Goal: Answer question/provide support: Answer question/provide support

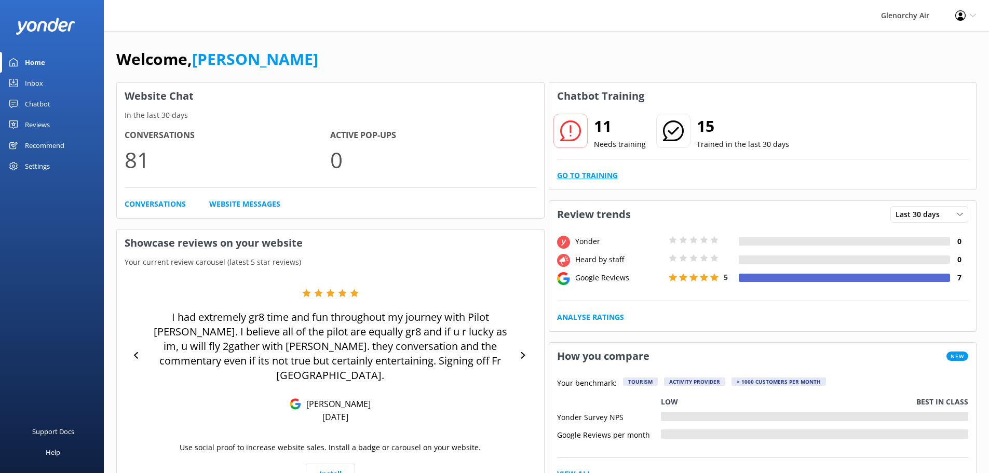
click at [606, 171] on link "Go to Training" at bounding box center [587, 175] width 61 height 11
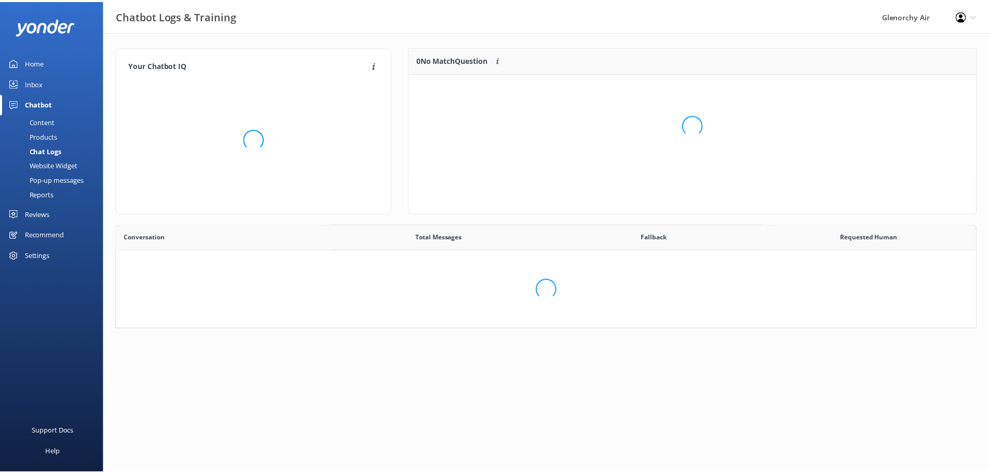
scroll to position [356, 852]
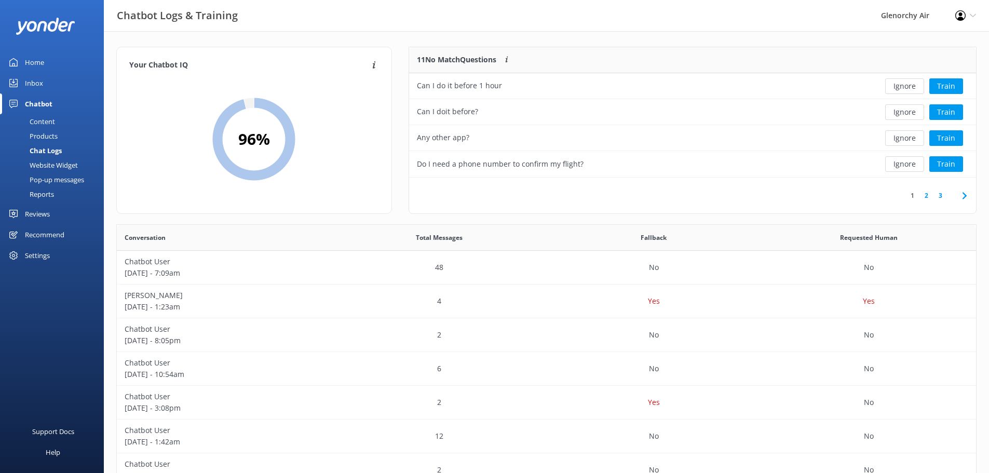
click at [43, 80] on link "Inbox" at bounding box center [52, 83] width 104 height 21
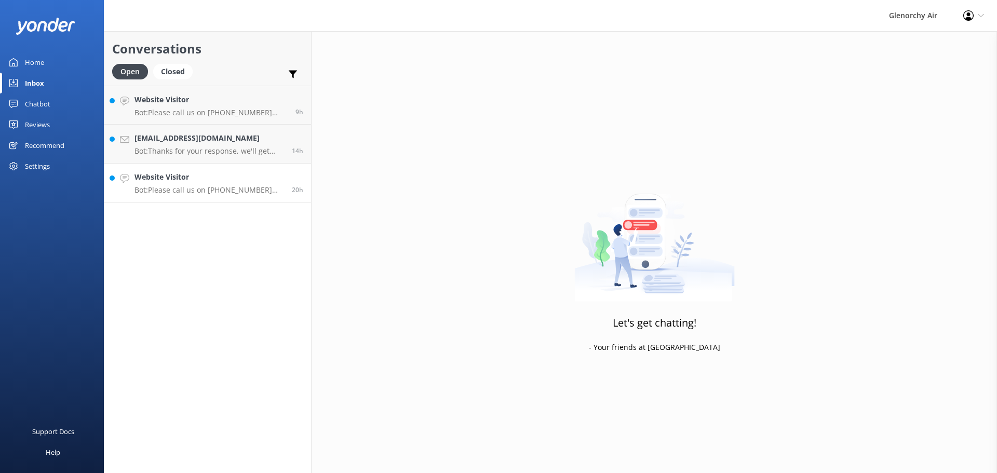
click at [186, 179] on h4 "Website Visitor" at bounding box center [209, 176] width 150 height 11
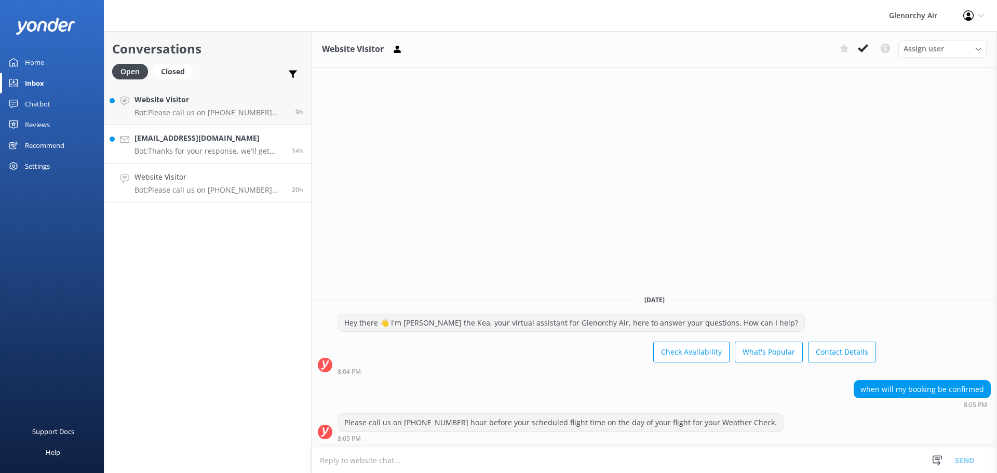
click at [188, 144] on div "[EMAIL_ADDRESS][DOMAIN_NAME] Bot: Thanks for your response, we'll get back to y…" at bounding box center [209, 143] width 150 height 23
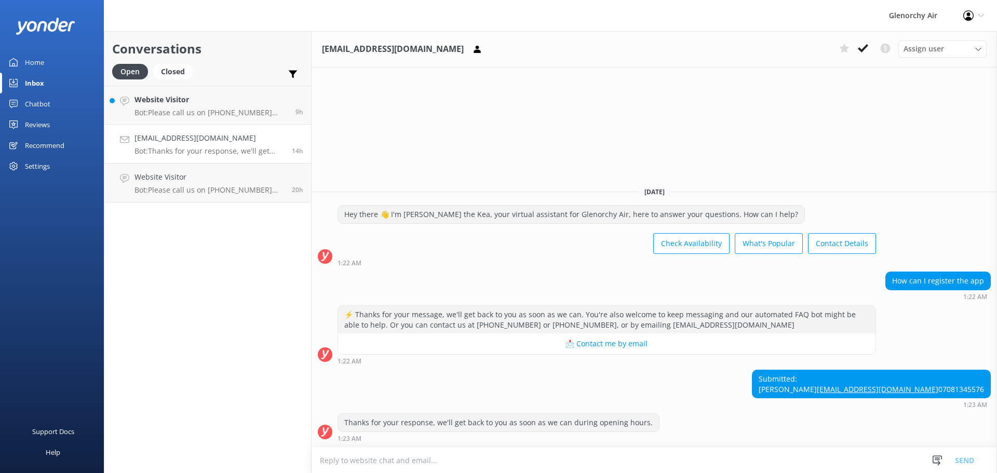
click at [570, 452] on textarea at bounding box center [654, 460] width 685 height 25
click at [27, 55] on div "Home" at bounding box center [34, 62] width 19 height 21
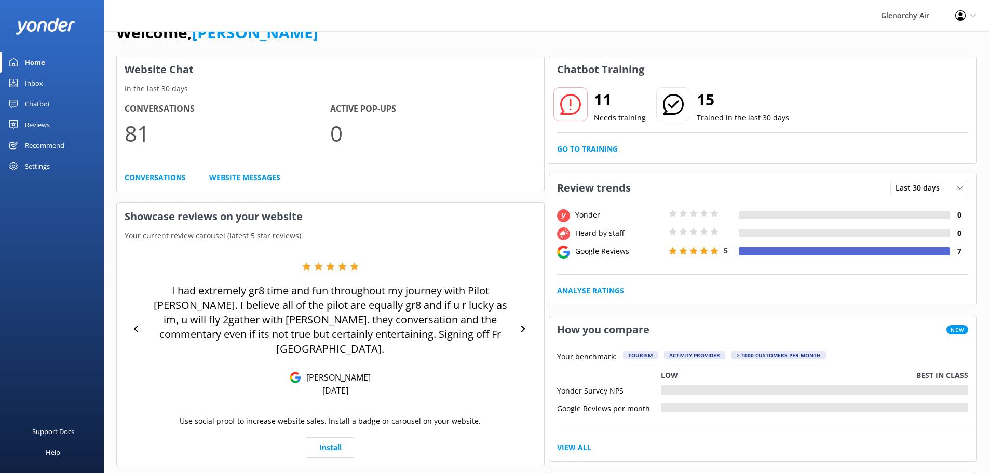
scroll to position [52, 0]
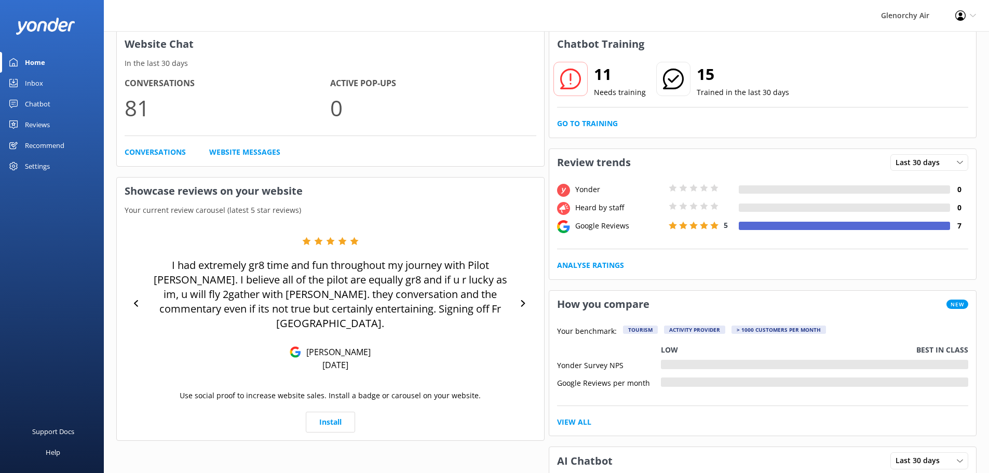
click at [28, 81] on div "Inbox" at bounding box center [34, 83] width 18 height 21
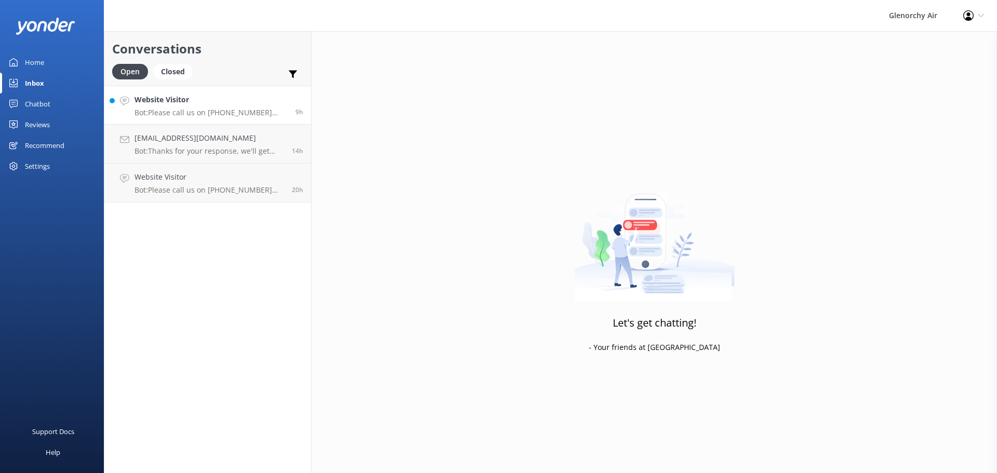
click at [191, 110] on p "Bot: Please call us on [PHONE_NUMBER] hour before your scheduled flight time on…" at bounding box center [210, 112] width 153 height 9
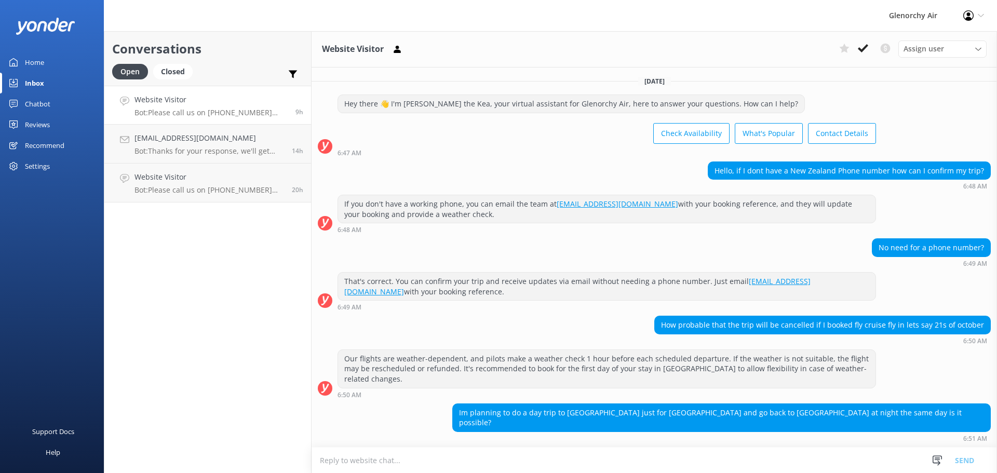
click at [27, 68] on div "Home" at bounding box center [34, 62] width 19 height 21
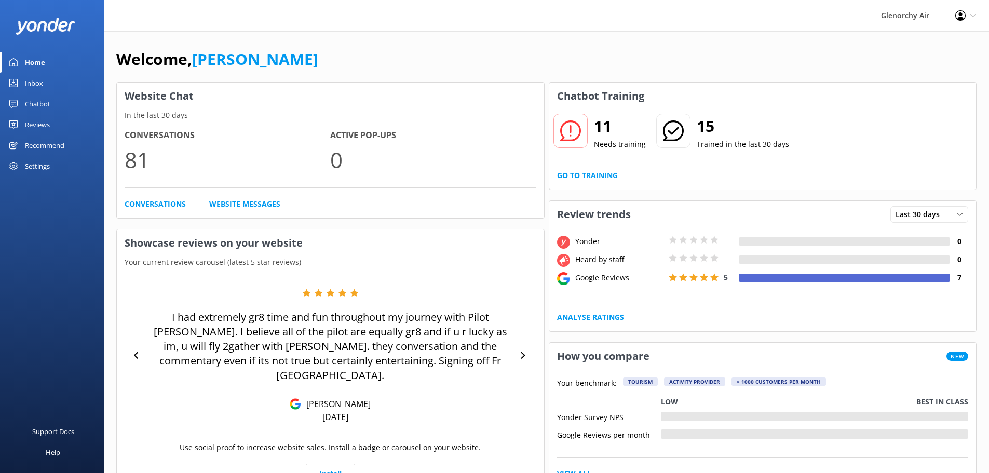
click at [596, 180] on link "Go to Training" at bounding box center [587, 175] width 61 height 11
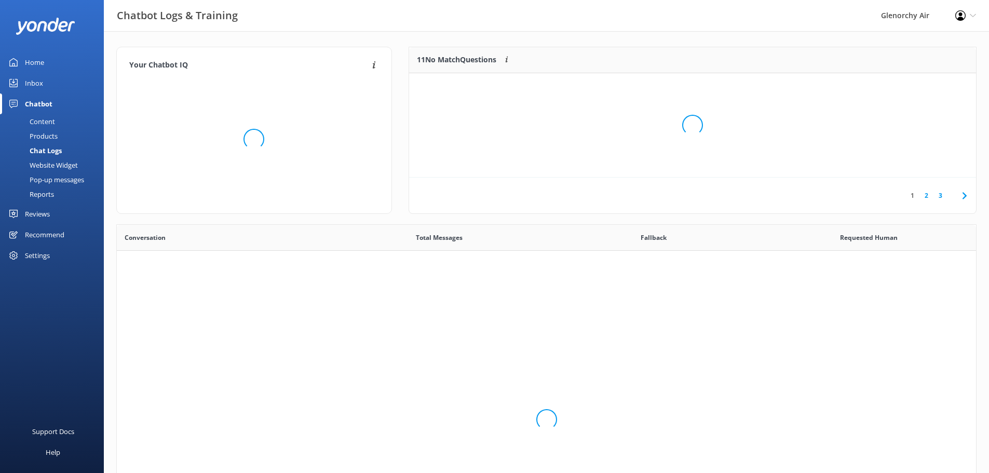
scroll to position [356, 852]
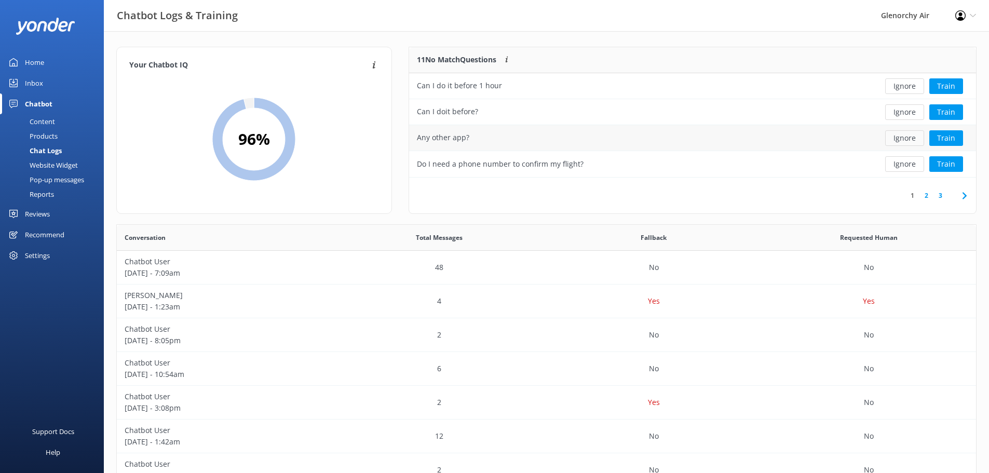
click at [916, 137] on button "Ignore" at bounding box center [904, 138] width 39 height 16
click at [907, 110] on button "Ignore" at bounding box center [904, 112] width 39 height 16
click at [896, 88] on button "Ignore" at bounding box center [904, 86] width 39 height 16
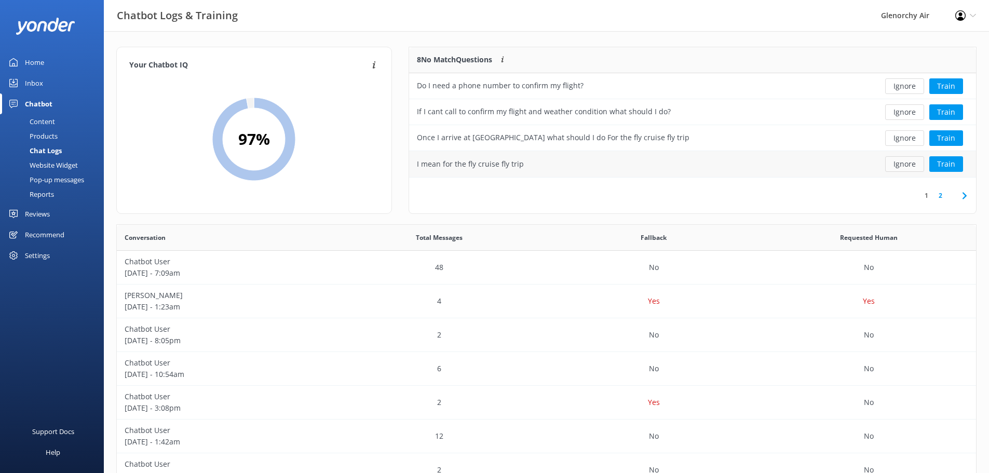
click at [909, 160] on button "Ignore" at bounding box center [904, 164] width 39 height 16
click at [905, 111] on button "Ignore" at bounding box center [904, 112] width 39 height 16
click at [36, 58] on div "Home" at bounding box center [34, 62] width 19 height 21
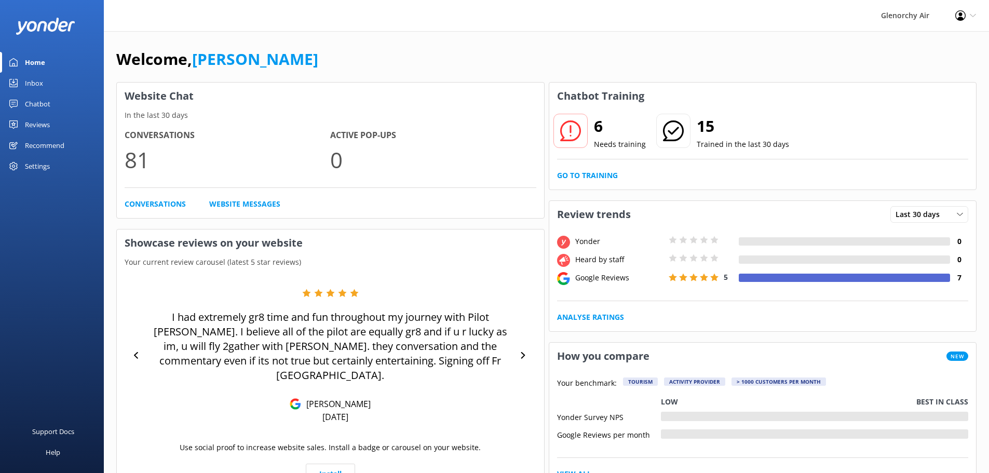
drag, startPoint x: 700, startPoint y: 443, endPoint x: 748, endPoint y: 243, distance: 206.6
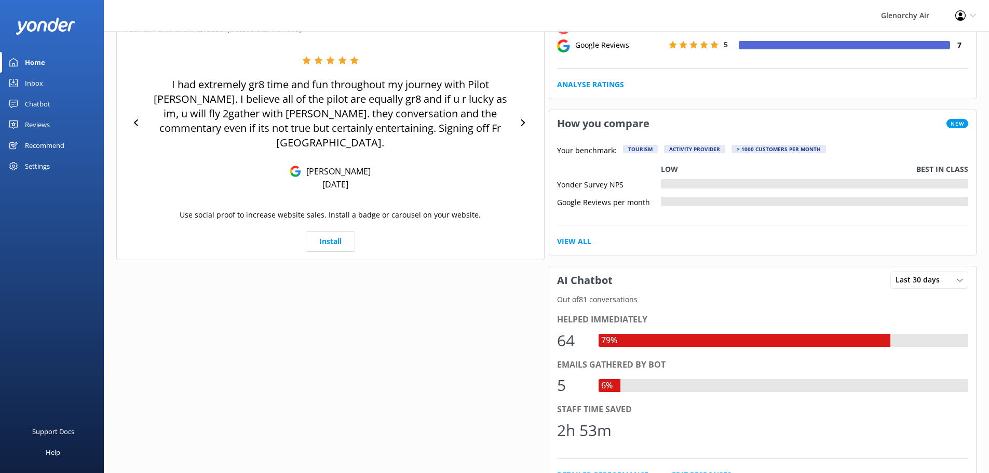
scroll to position [364, 0]
